Goal: Task Accomplishment & Management: Manage account settings

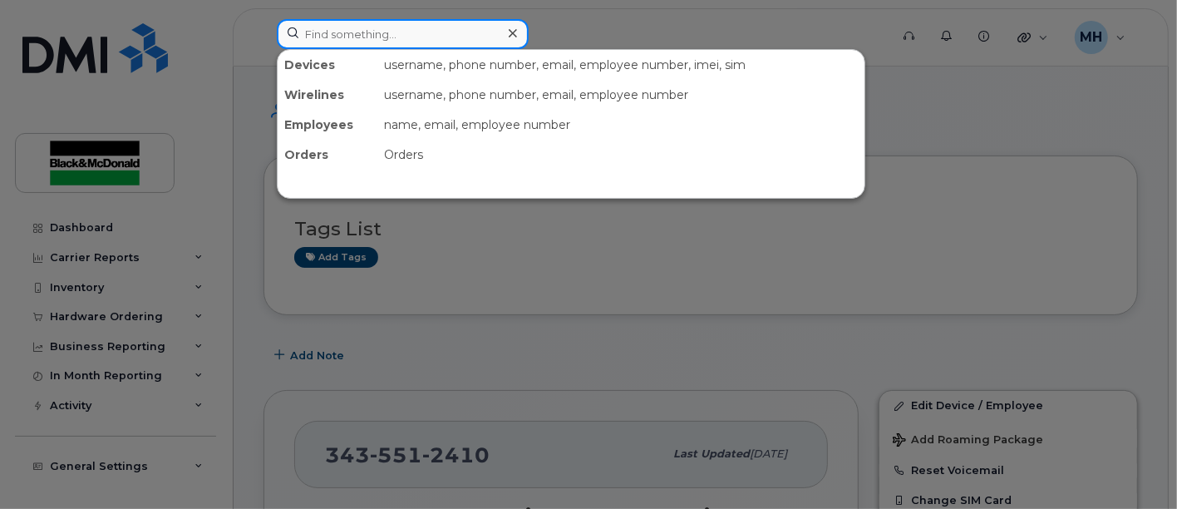
drag, startPoint x: 338, startPoint y: 33, endPoint x: 371, endPoint y: 37, distance: 32.7
click at [339, 34] on input at bounding box center [403, 34] width 252 height 30
paste input "Luc Desjardins"
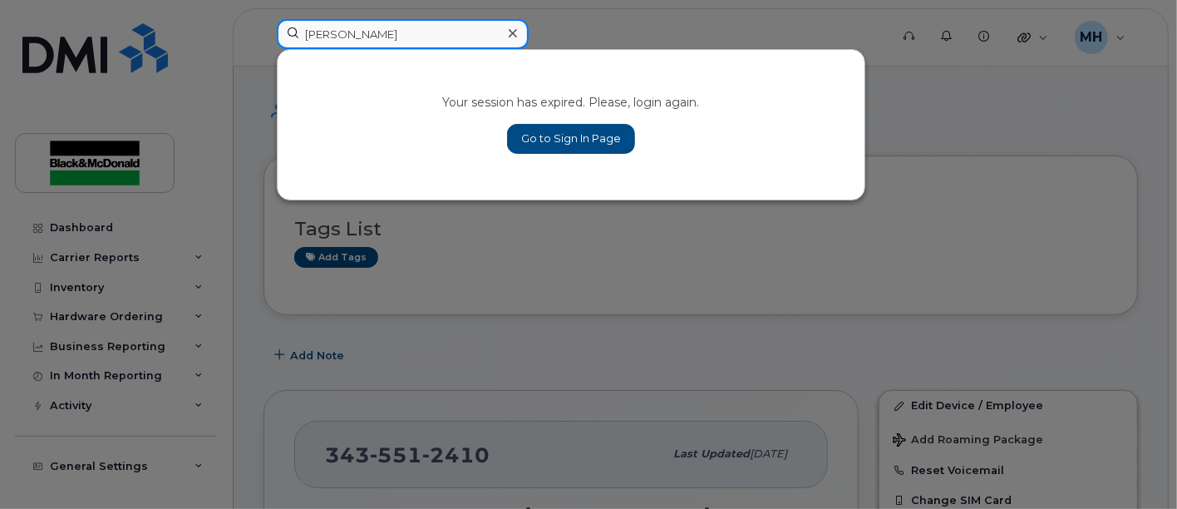
type input "Luc Desjardins"
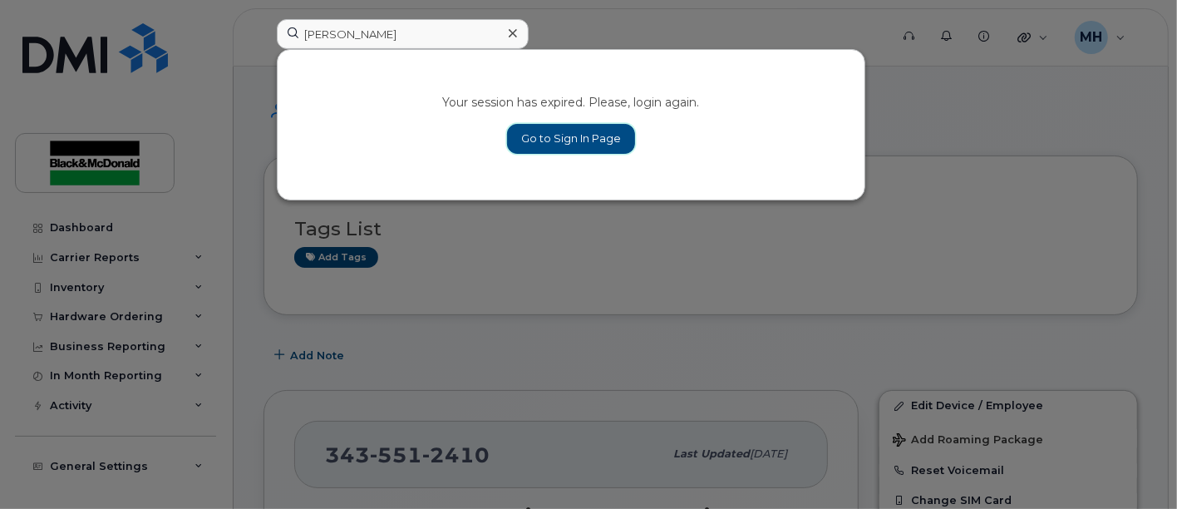
click at [572, 140] on link "Go to Sign In Page" at bounding box center [571, 139] width 128 height 30
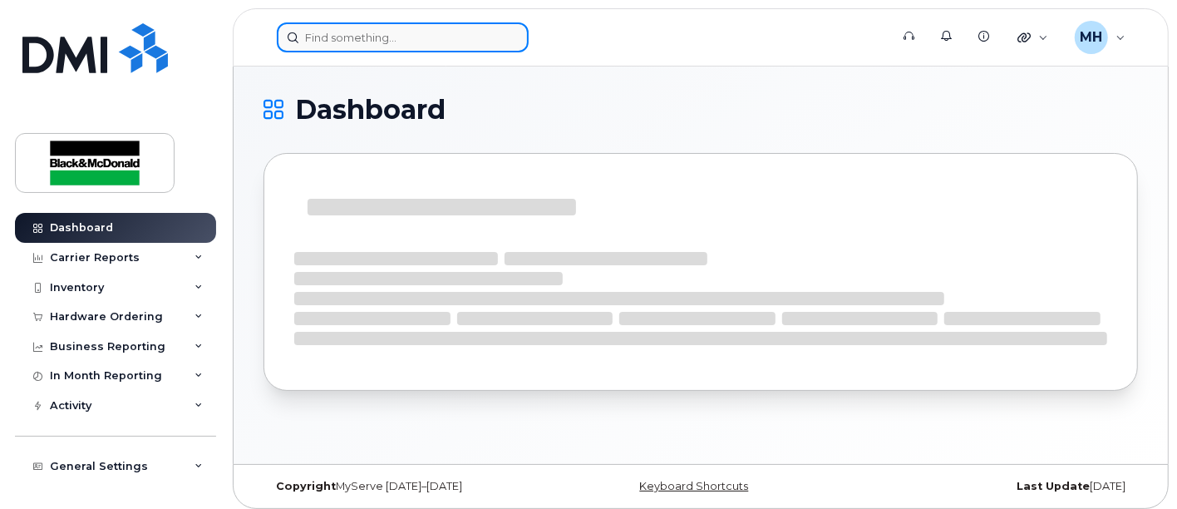
click at [342, 39] on input at bounding box center [403, 37] width 252 height 30
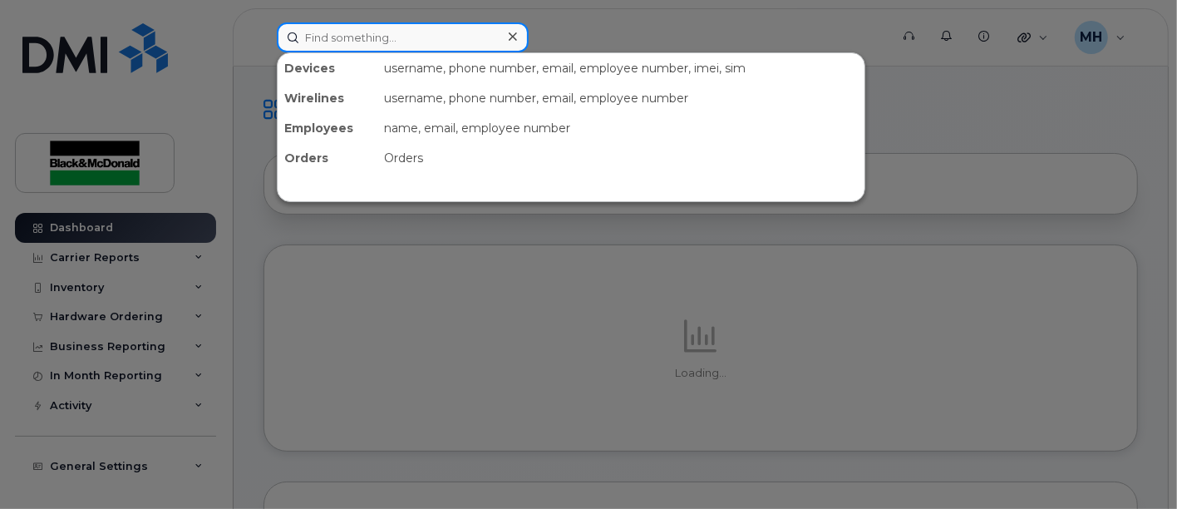
paste input "Luc Desjardins"
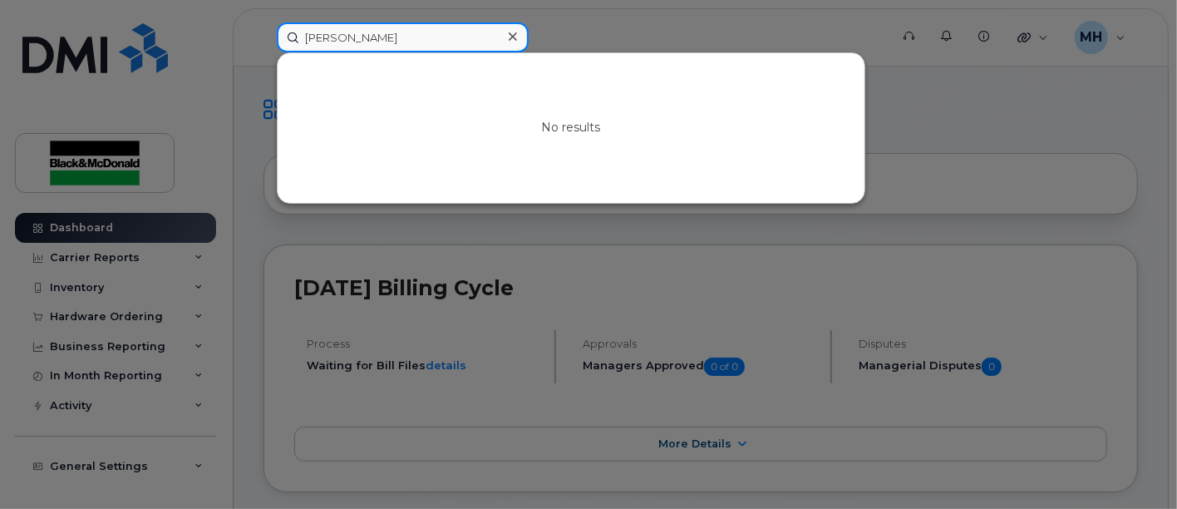
drag, startPoint x: 429, startPoint y: 37, endPoint x: -62, endPoint y: -5, distance: 492.8
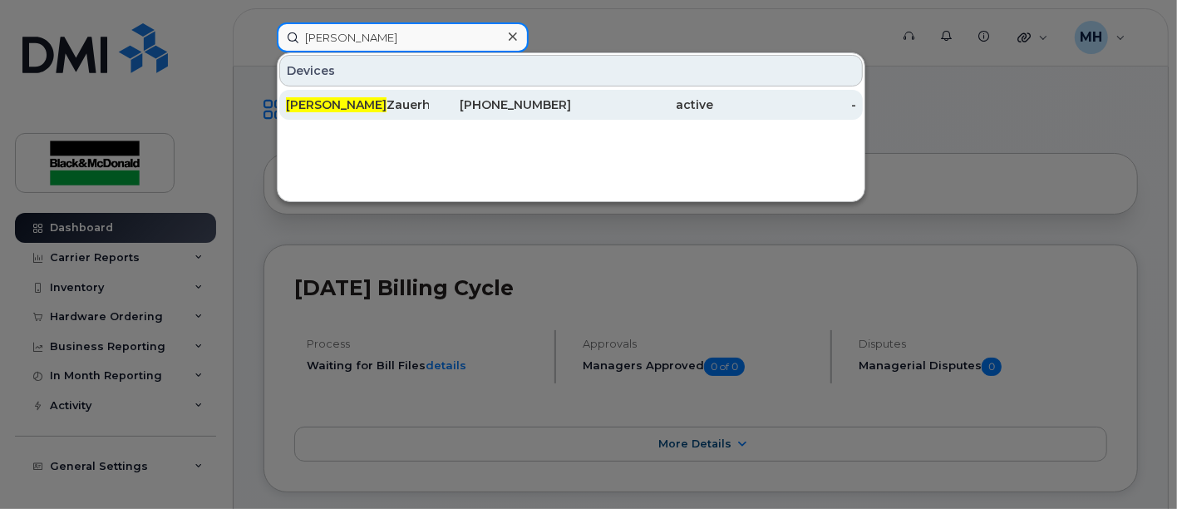
type input "Keaton"
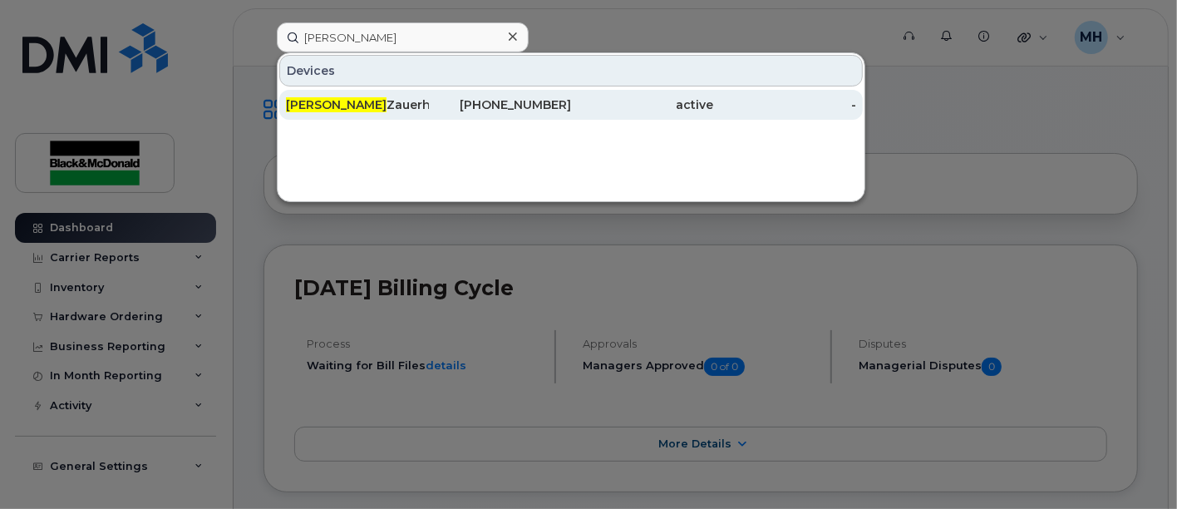
click at [366, 99] on div "Keaton Zauerhagen" at bounding box center [357, 104] width 143 height 17
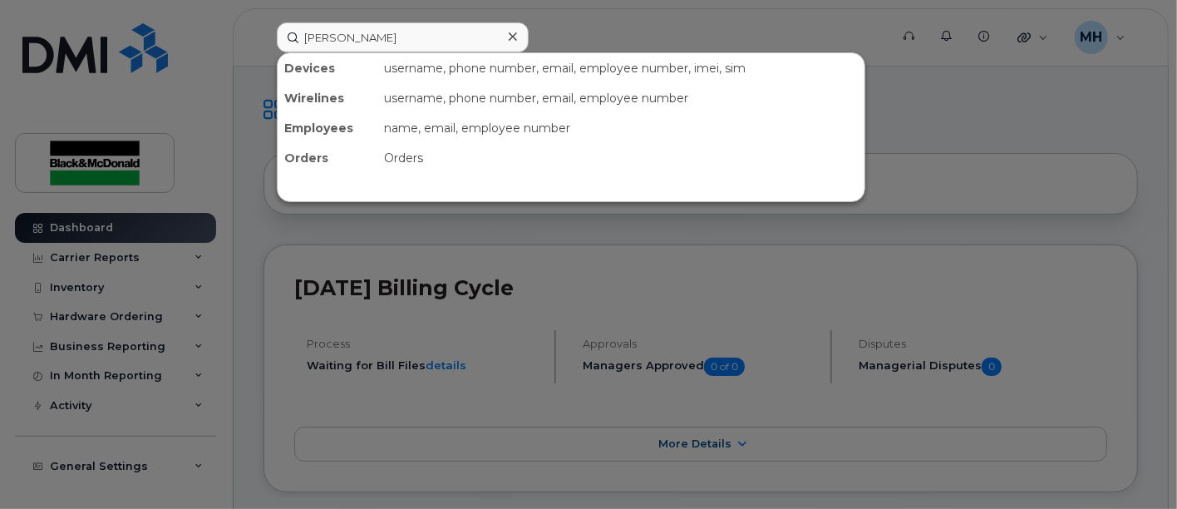
type input "[PERSON_NAME]"
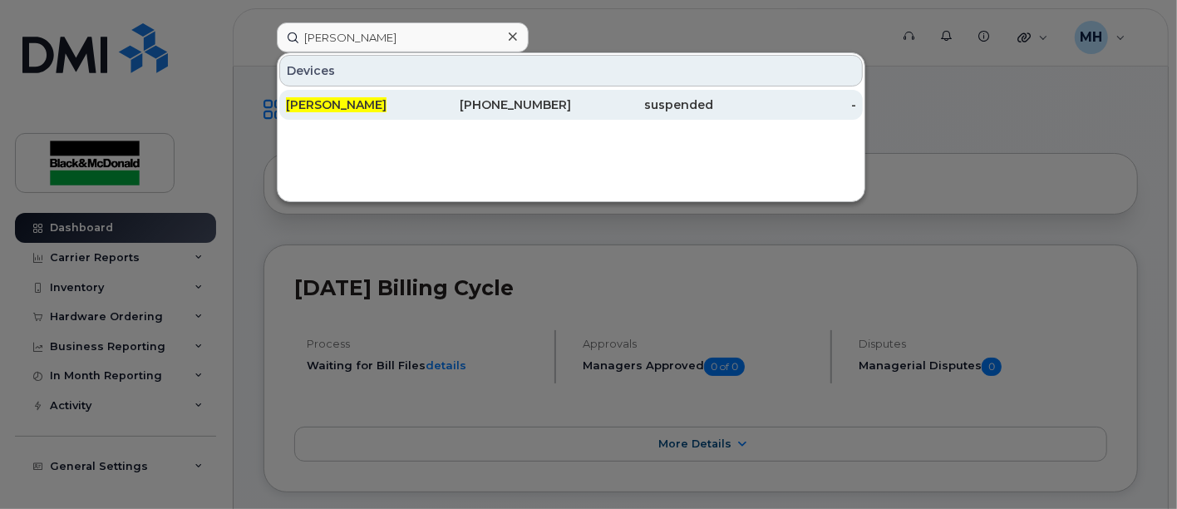
click at [346, 99] on span "[PERSON_NAME]" at bounding box center [336, 104] width 101 height 15
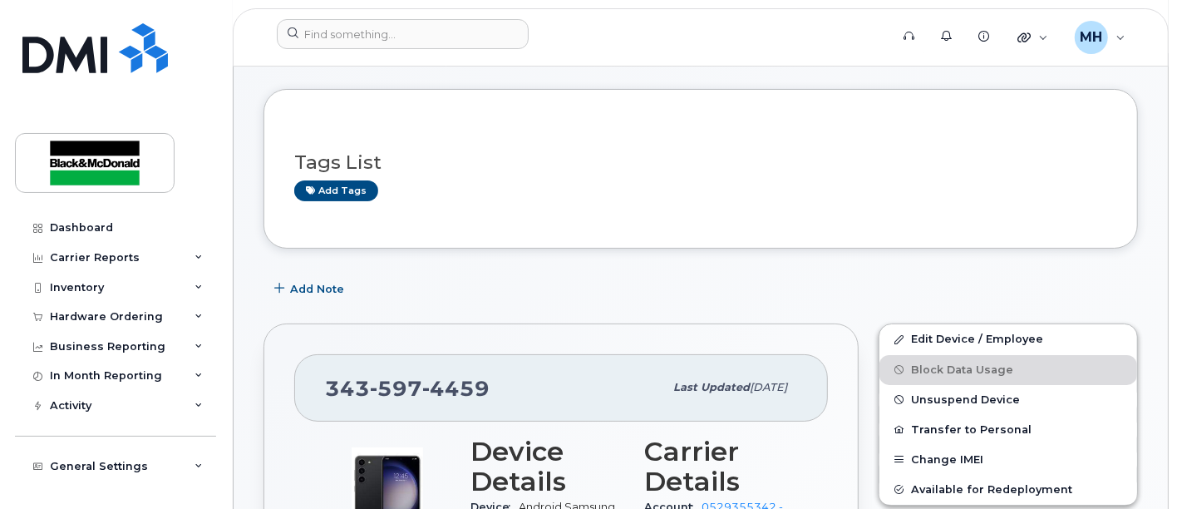
scroll to position [184, 0]
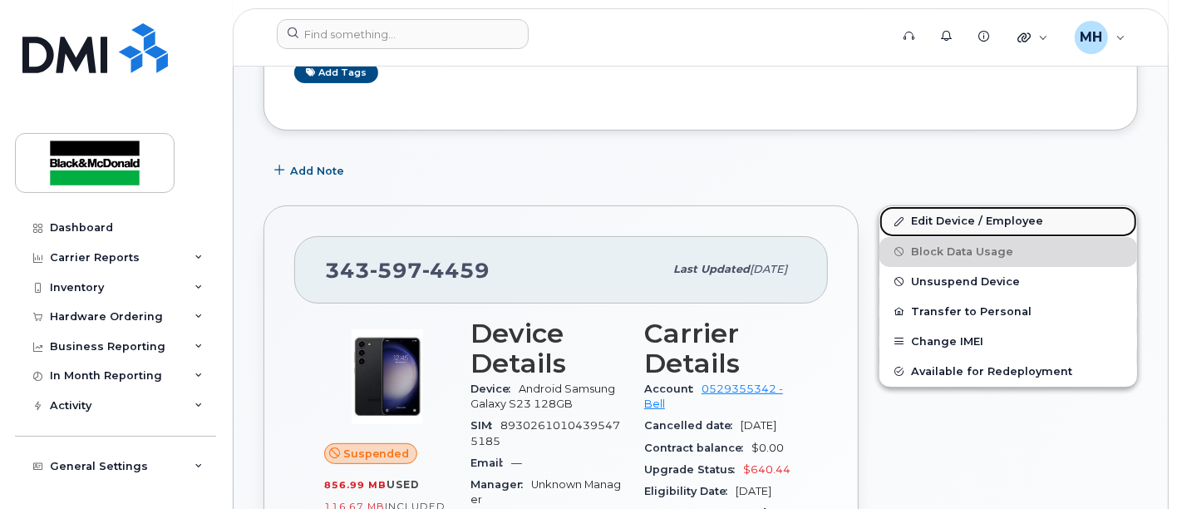
click at [983, 220] on link "Edit Device / Employee" at bounding box center [1008, 221] width 258 height 30
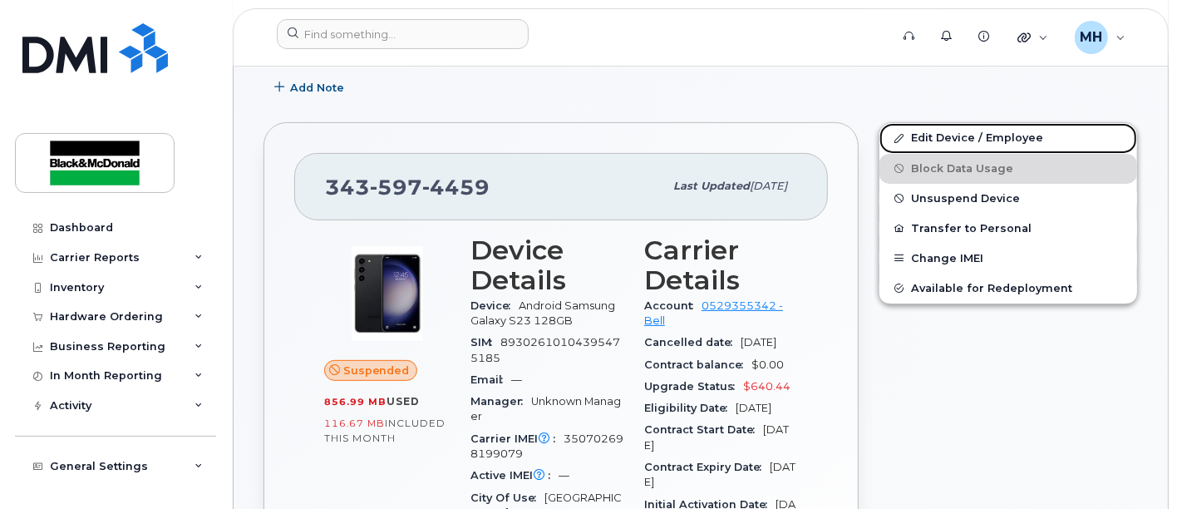
scroll to position [369, 0]
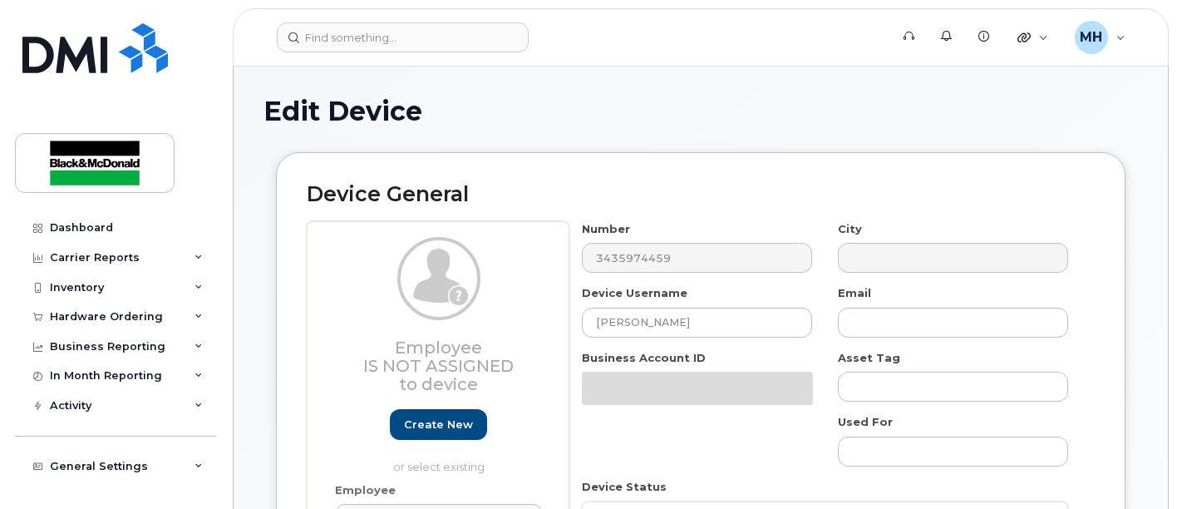
select select "9824896"
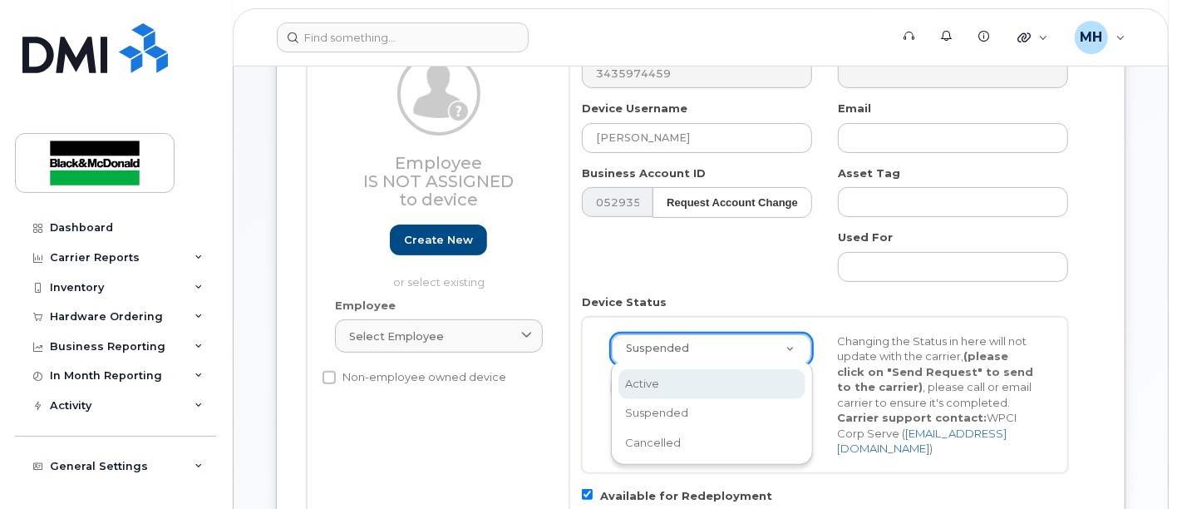
scroll to position [0, 4]
drag, startPoint x: 669, startPoint y: 391, endPoint x: 705, endPoint y: 377, distance: 38.1
select select "active"
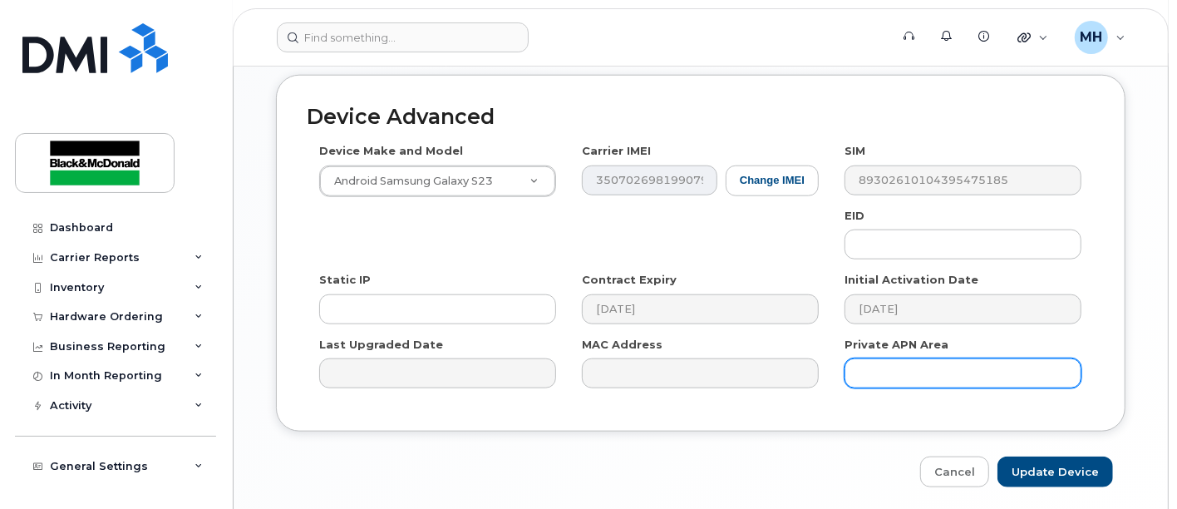
scroll to position [1029, 0]
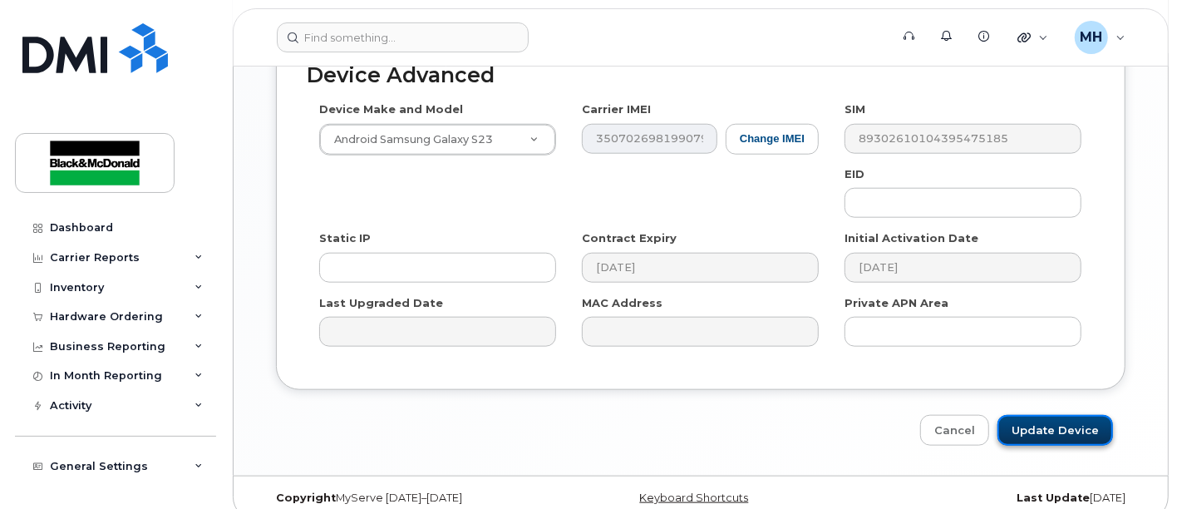
click at [1041, 415] on input "Update Device" at bounding box center [1055, 430] width 116 height 31
type input "Saving..."
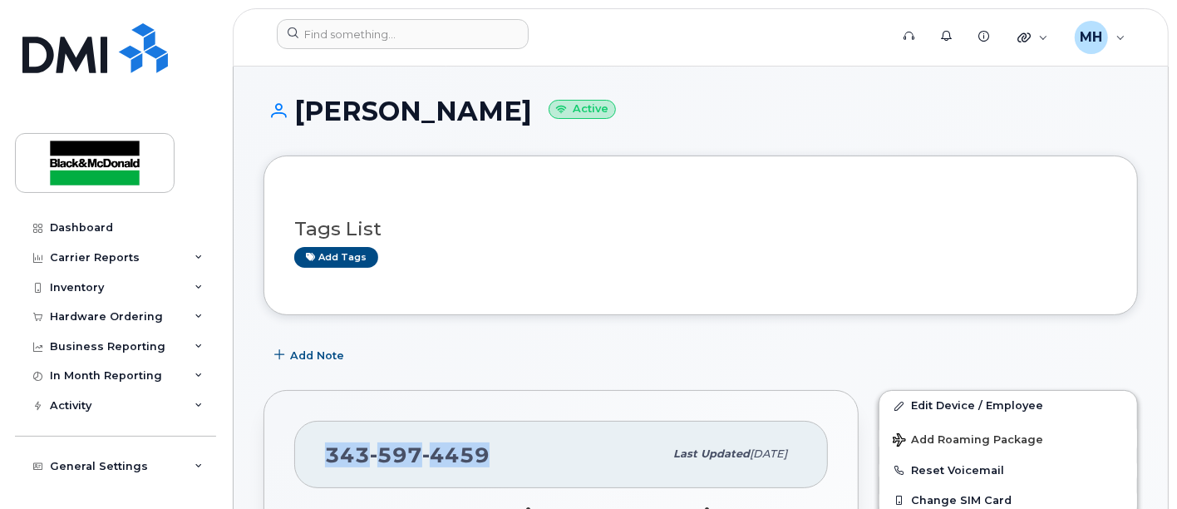
drag, startPoint x: 491, startPoint y: 452, endPoint x: 324, endPoint y: 473, distance: 168.3
click at [324, 473] on div "[PHONE_NUMBER] Last updated [DATE]" at bounding box center [560, 453] width 533 height 66
copy span "[PHONE_NUMBER]"
click at [538, 222] on h3 "Tags List" at bounding box center [700, 229] width 813 height 21
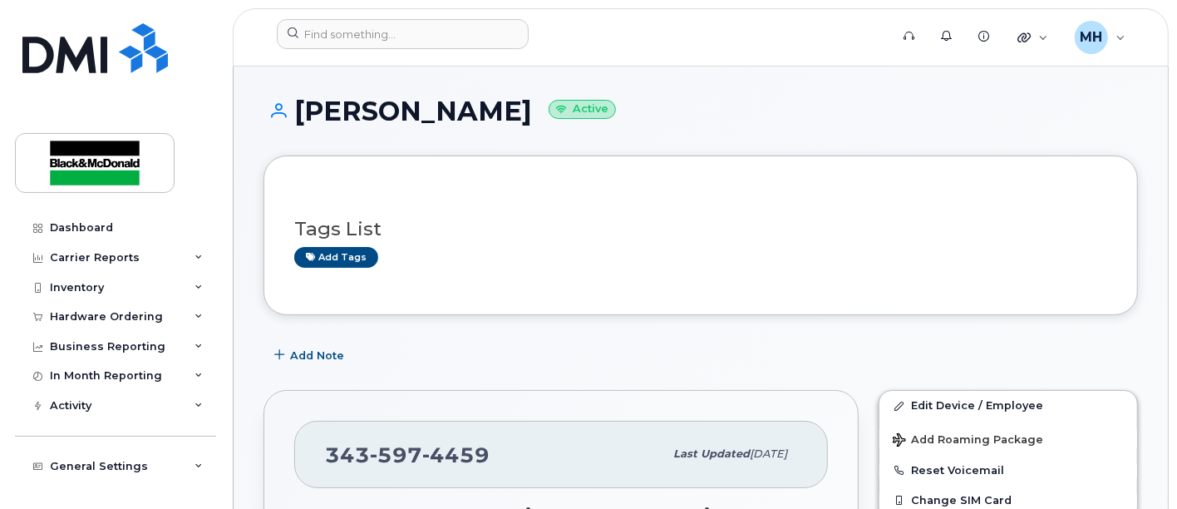
scroll to position [277, 0]
drag, startPoint x: 494, startPoint y: 453, endPoint x: 16, endPoint y: 453, distance: 477.8
click at [325, 438] on div "[PHONE_NUMBER]" at bounding box center [494, 453] width 338 height 35
copy span "[PHONE_NUMBER]"
